Goal: Register for event/course

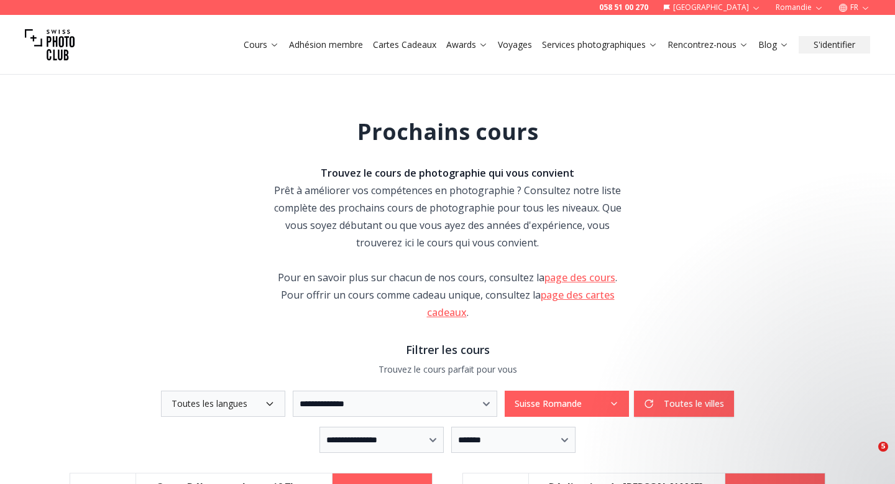
select select "*"
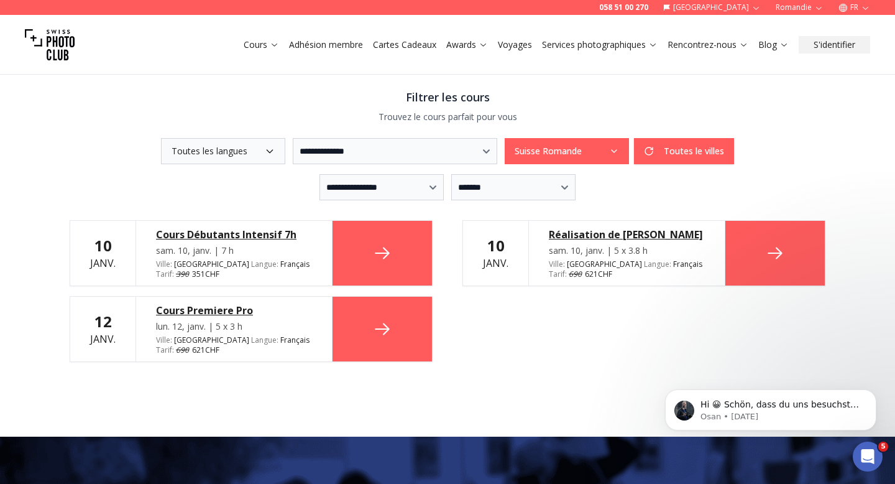
click at [241, 236] on div "Cours Débutants Intensif 7h" at bounding box center [234, 234] width 156 height 15
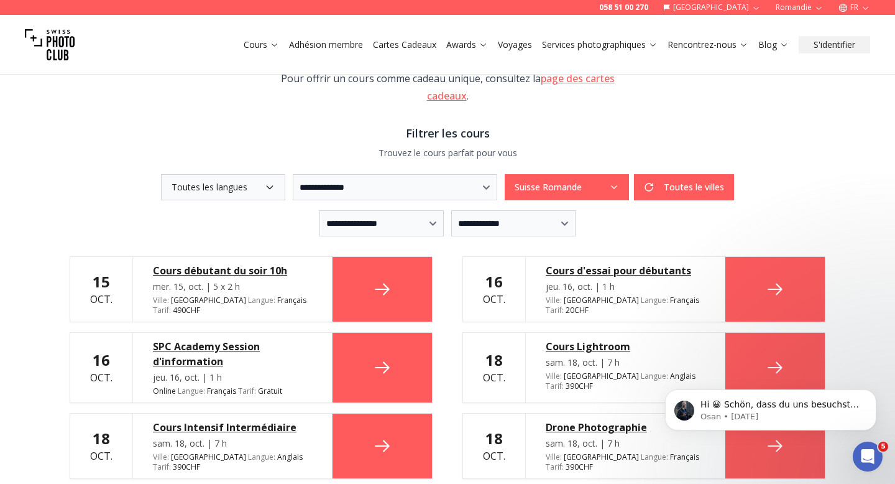
scroll to position [211, 0]
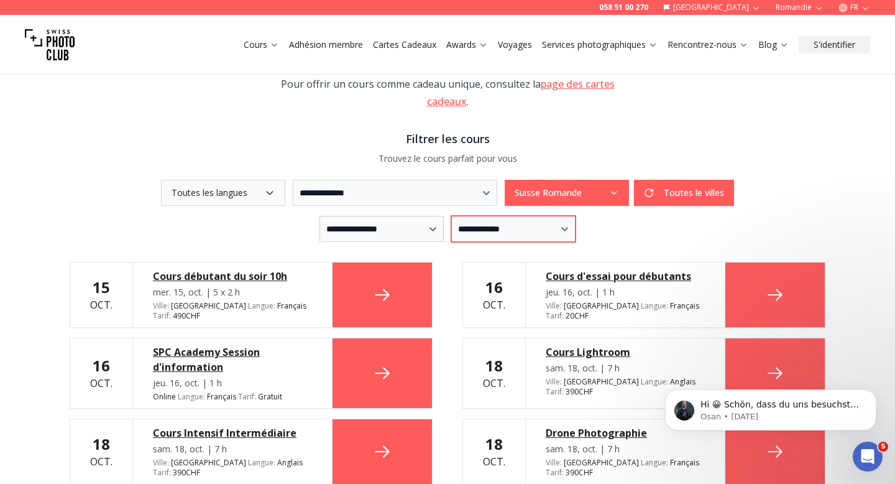
click at [492, 229] on select "**********" at bounding box center [513, 229] width 124 height 26
select select "*"
click at [451, 216] on select "**********" at bounding box center [513, 229] width 124 height 26
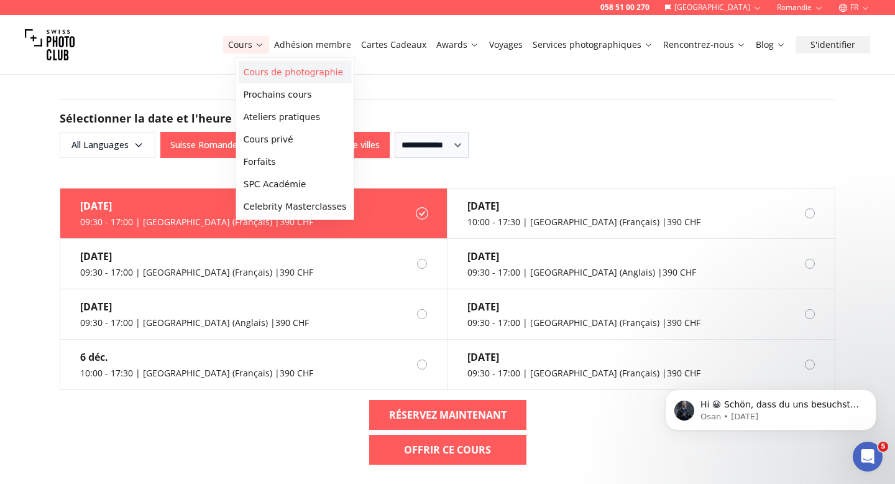
click at [293, 74] on link "Cours de photographie" at bounding box center [295, 72] width 113 height 22
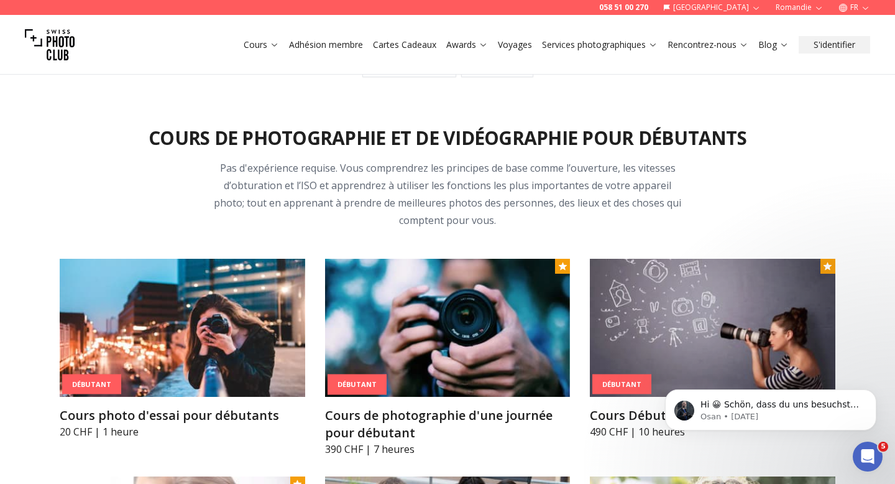
scroll to position [402, 0]
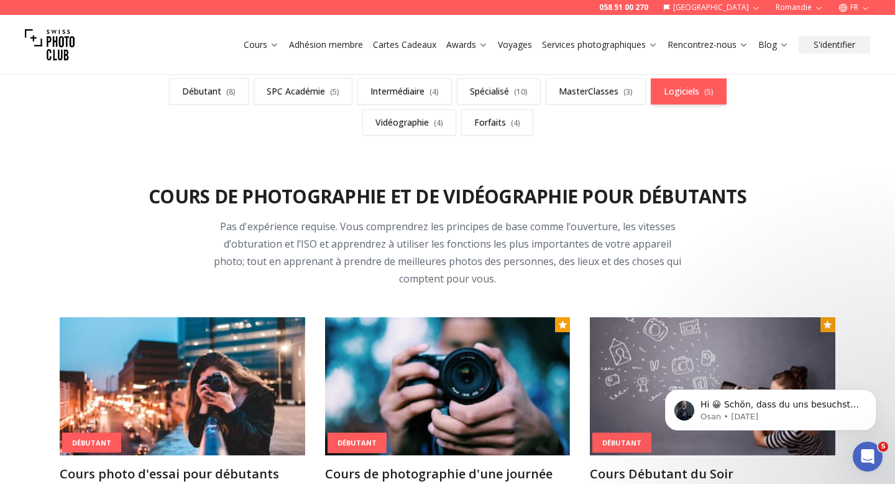
click at [692, 87] on link "Logiciels ( 5 )" at bounding box center [689, 91] width 76 height 26
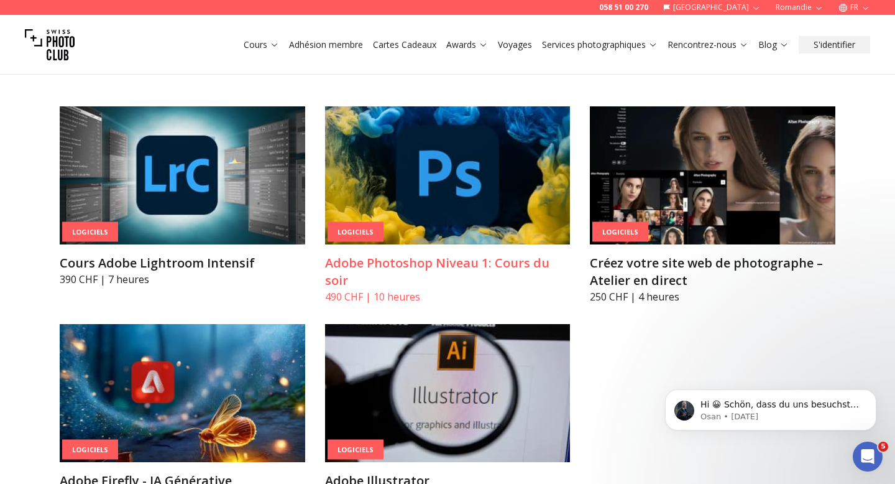
scroll to position [3868, 0]
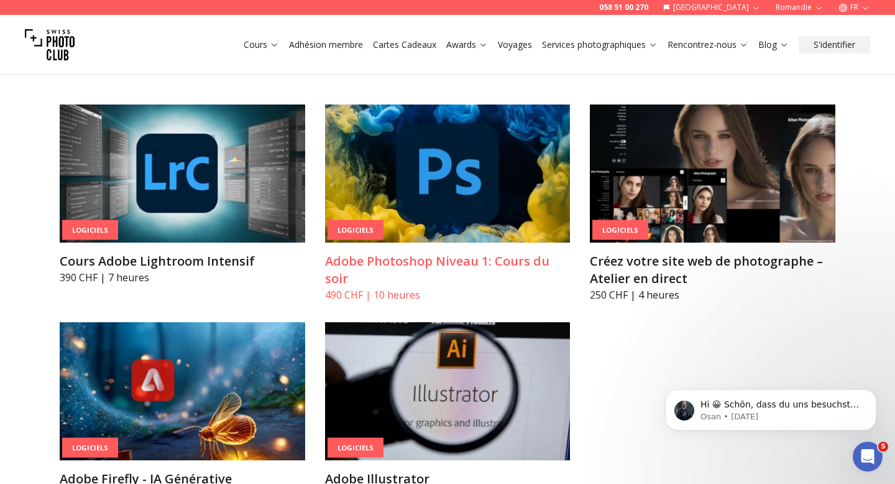
click at [438, 204] on img at bounding box center [448, 173] width 246 height 138
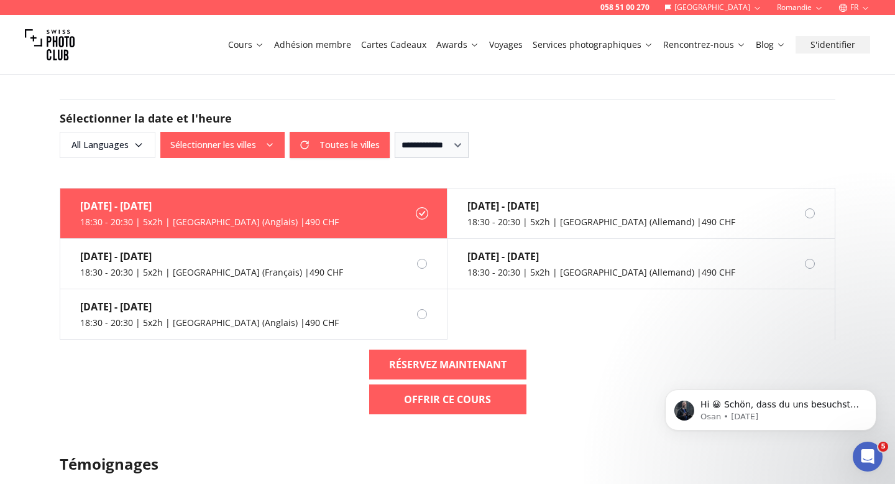
scroll to position [907, 0]
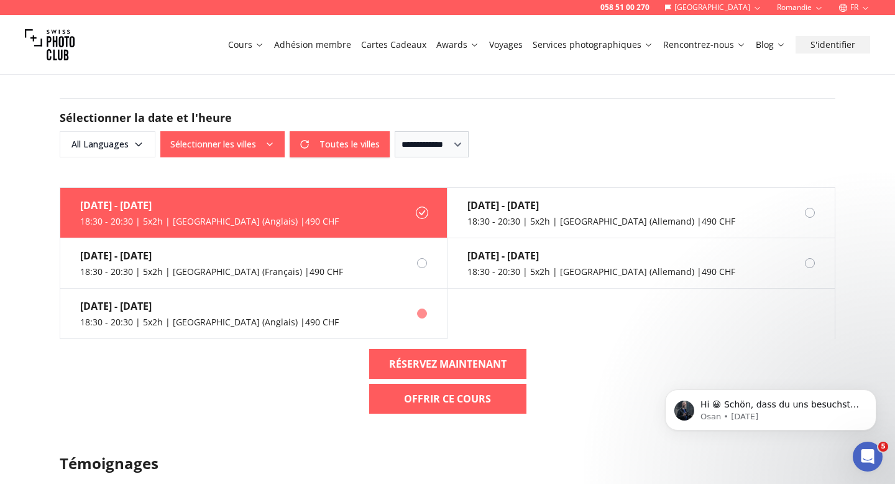
click at [289, 305] on label "[DATE] - [DATE] 18:30 - 20:30 | 5x2h | [GEOGRAPHIC_DATA] (Anglais) | 490 CHF" at bounding box center [253, 314] width 387 height 50
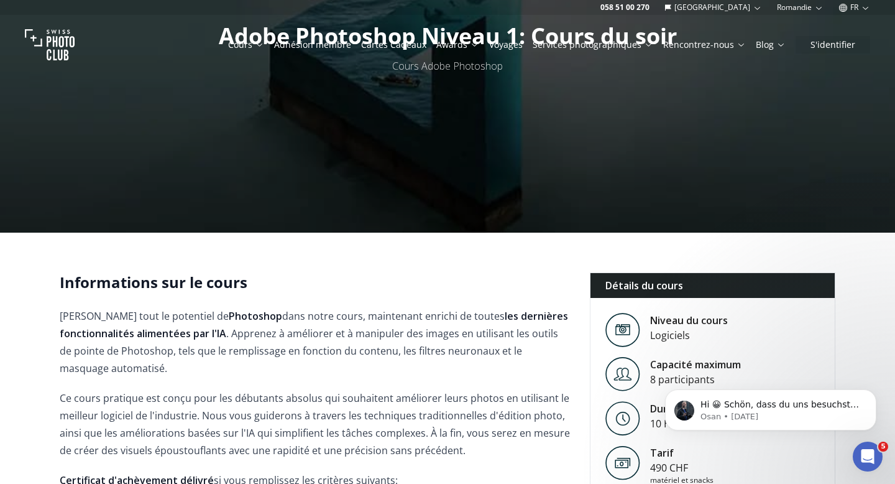
scroll to position [0, 0]
